Goal: Information Seeking & Learning: Learn about a topic

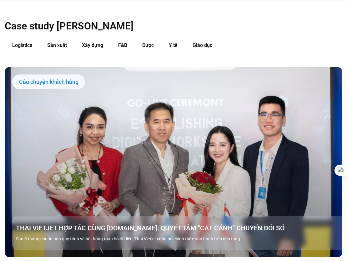
scroll to position [600, 0]
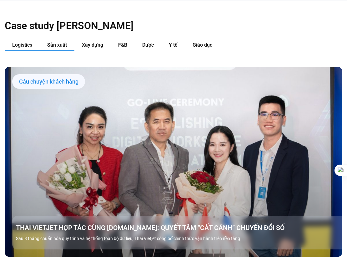
click at [60, 42] on span "Sản xuất" at bounding box center [57, 45] width 20 height 6
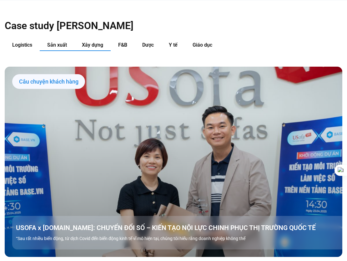
click at [89, 39] on button "Xây dựng" at bounding box center [92, 45] width 36 height 12
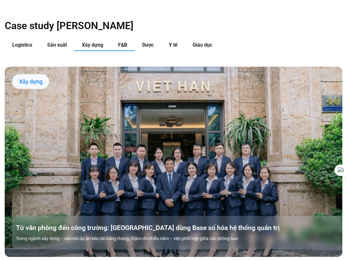
click at [126, 42] on span "F&B" at bounding box center [122, 45] width 9 height 6
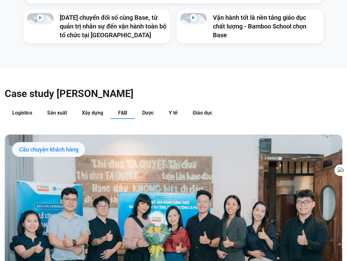
scroll to position [531, 0]
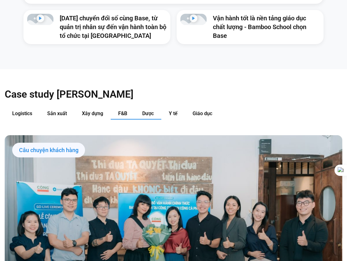
click at [148, 110] on span "Dược" at bounding box center [148, 113] width 12 height 6
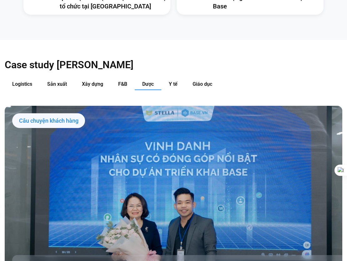
scroll to position [557, 0]
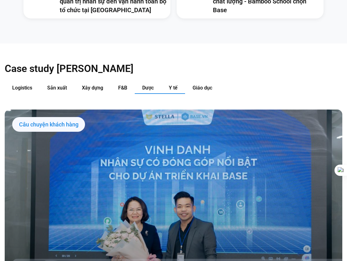
click at [173, 85] on span "Y tế" at bounding box center [173, 88] width 9 height 6
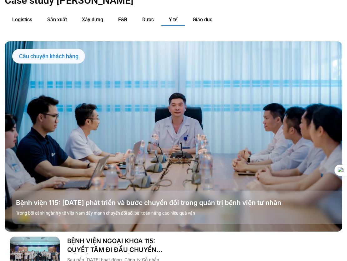
scroll to position [625, 0]
click at [204, 17] on span "Giáo dục" at bounding box center [203, 20] width 20 height 6
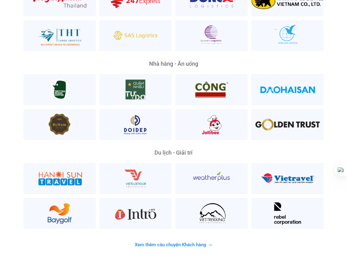
scroll to position [1278, 0]
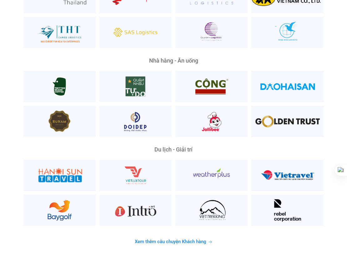
click at [183, 239] on span "Xem thêm câu chuyện Khách hàng" at bounding box center [171, 241] width 72 height 5
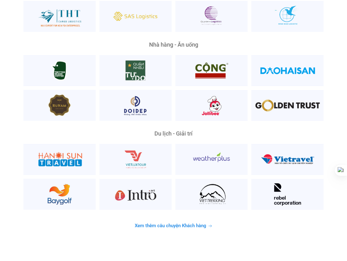
scroll to position [1293, 0]
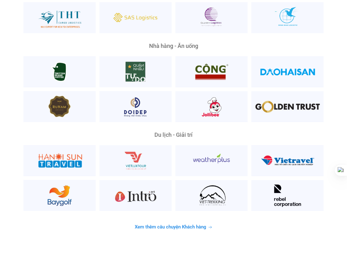
click at [185, 224] on span "Xem thêm câu chuyện Khách hàng" at bounding box center [171, 226] width 72 height 5
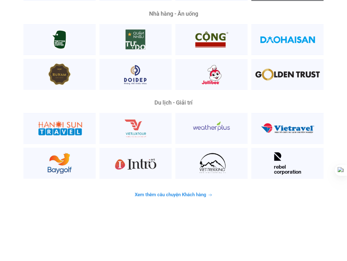
scroll to position [1326, 0]
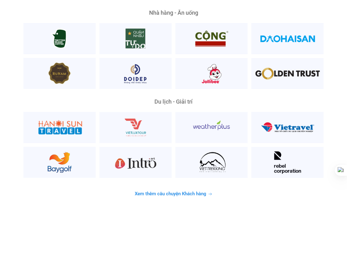
click at [194, 191] on span "Xem thêm câu chuyện Khách hàng" at bounding box center [171, 193] width 72 height 5
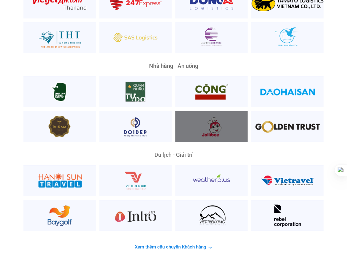
scroll to position [1273, 0]
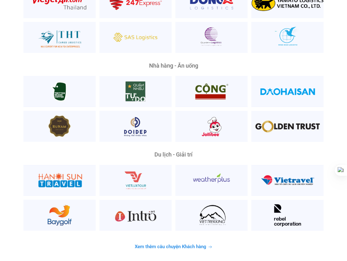
click at [198, 244] on span "Xem thêm câu chuyện Khách hàng" at bounding box center [171, 246] width 72 height 5
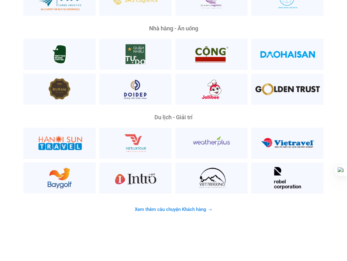
scroll to position [1308, 0]
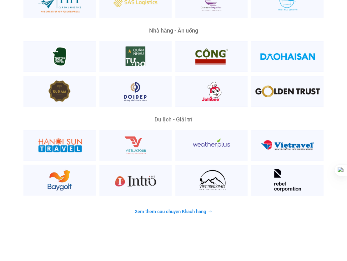
click at [193, 209] on span "Xem thêm câu chuyện Khách hàng" at bounding box center [171, 211] width 72 height 5
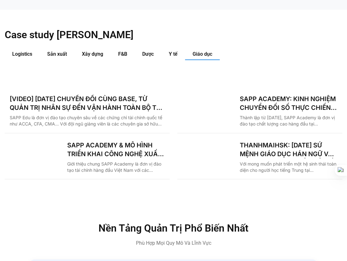
scroll to position [590, 0]
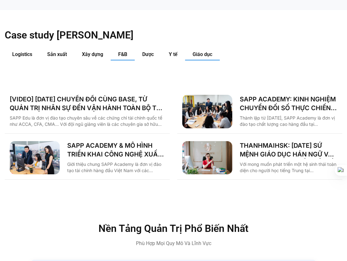
click at [126, 49] on button "F&B" at bounding box center [123, 55] width 24 height 12
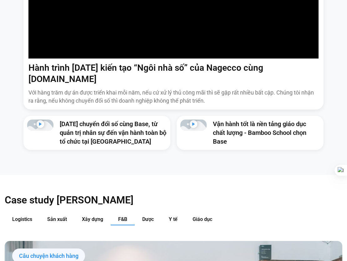
scroll to position [419, 0]
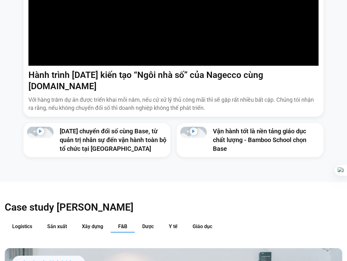
click at [156, 201] on h2 "Case study [PERSON_NAME]" at bounding box center [174, 207] width 338 height 13
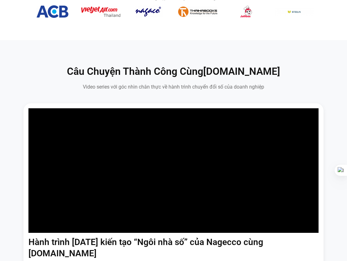
scroll to position [228, 0]
